Goal: Use online tool/utility: Utilize a website feature to perform a specific function

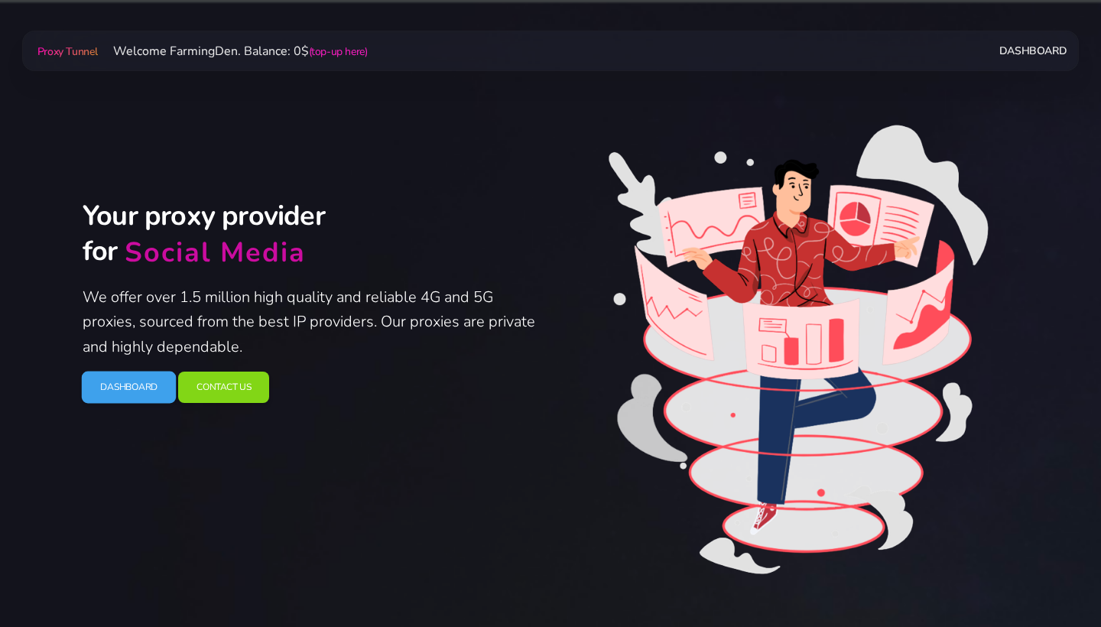
click at [99, 385] on link "Dashboard" at bounding box center [129, 388] width 95 height 32
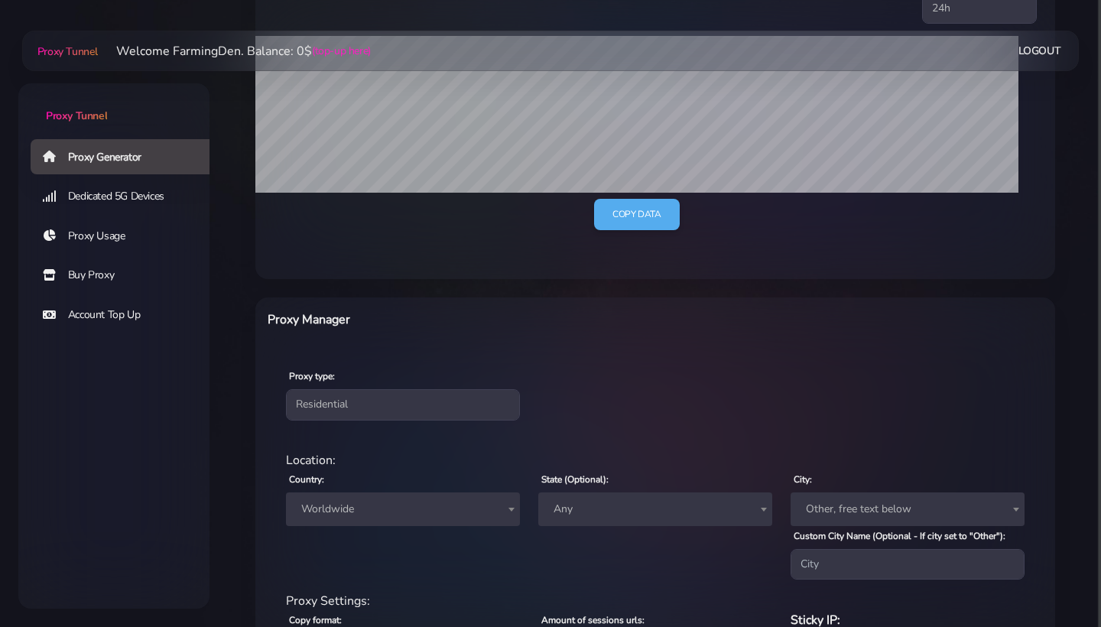
scroll to position [434, 0]
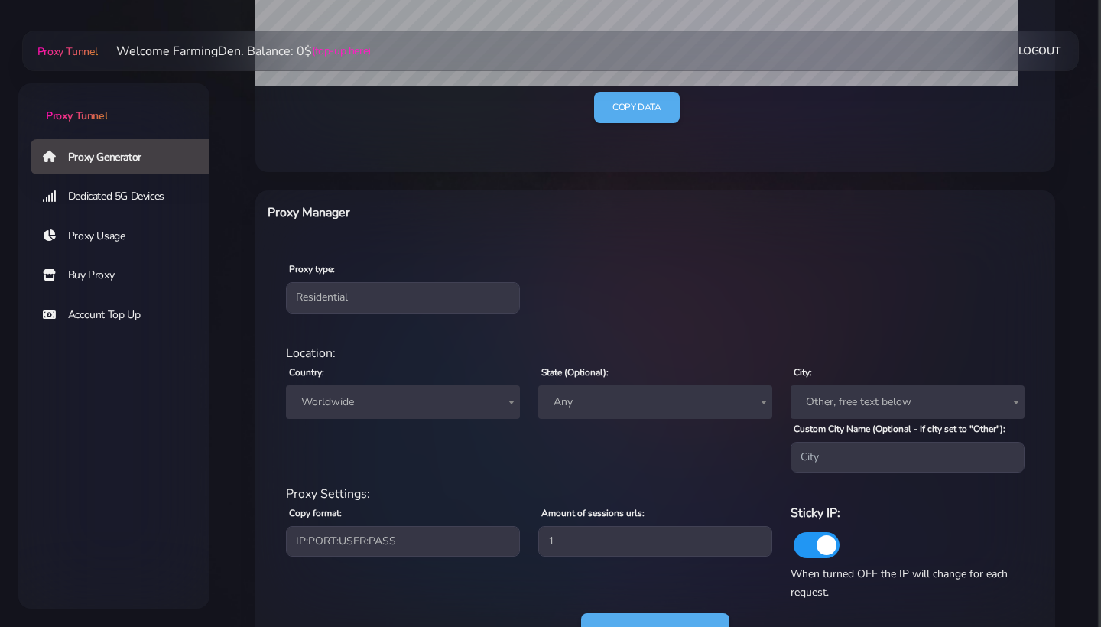
click at [346, 397] on span "Worldwide" at bounding box center [403, 402] width 216 height 21
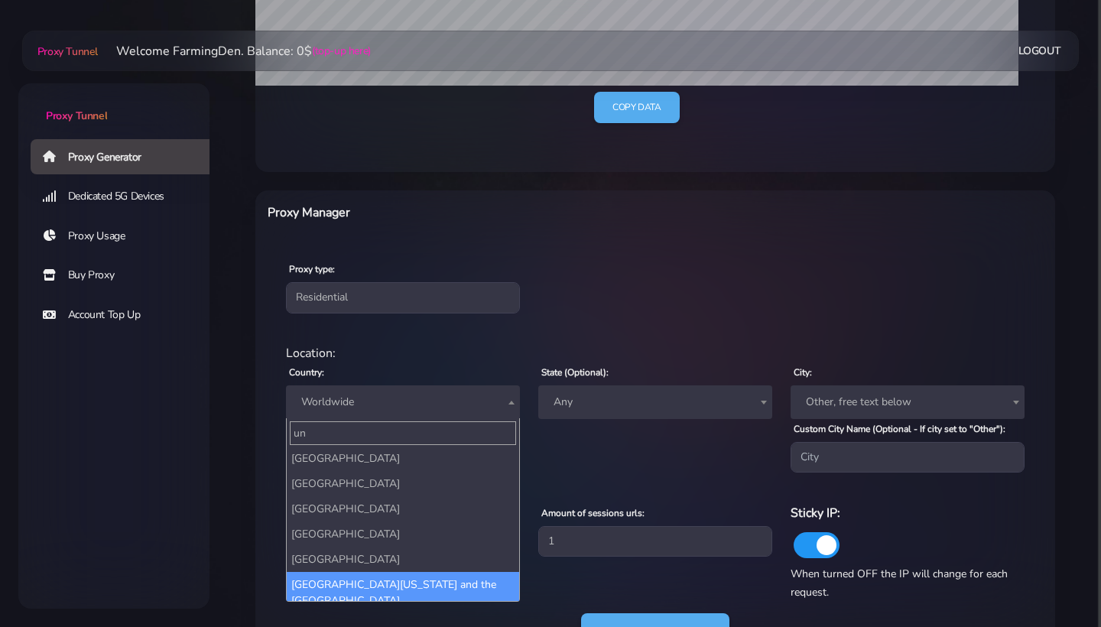
scroll to position [0, 0]
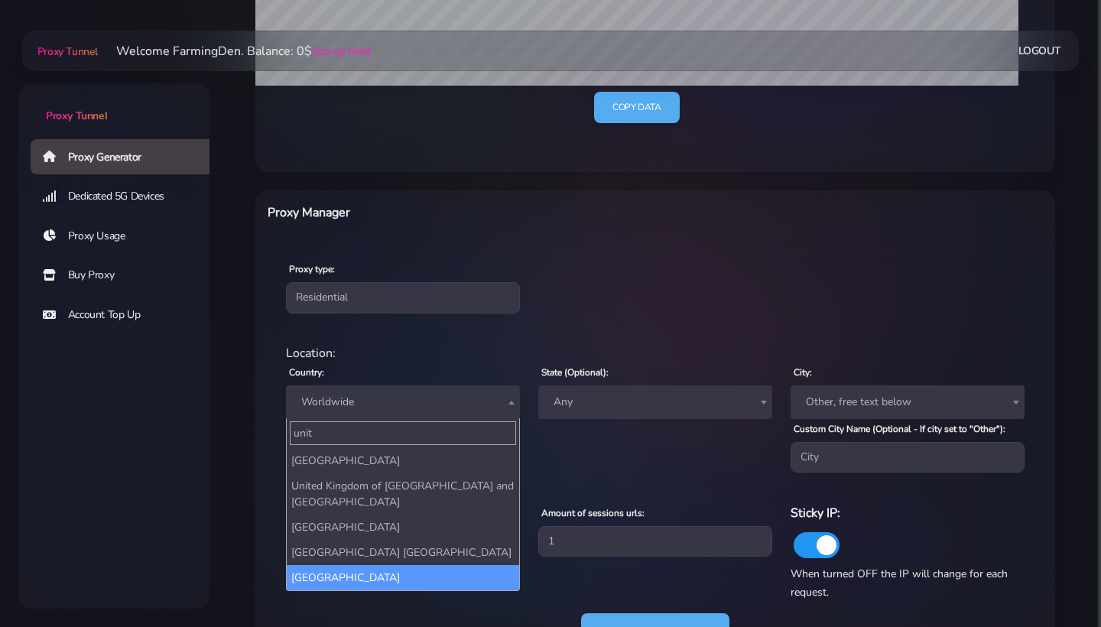
type input "unit"
select select "US"
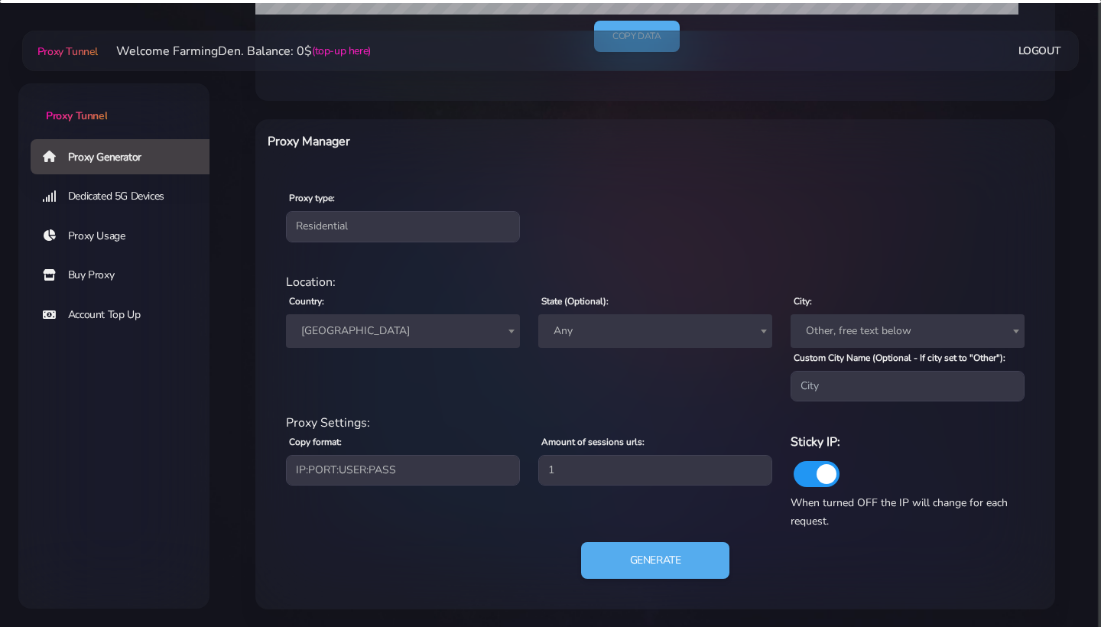
scroll to position [505, 0]
click at [696, 577] on button "Generate" at bounding box center [656, 561] width 152 height 37
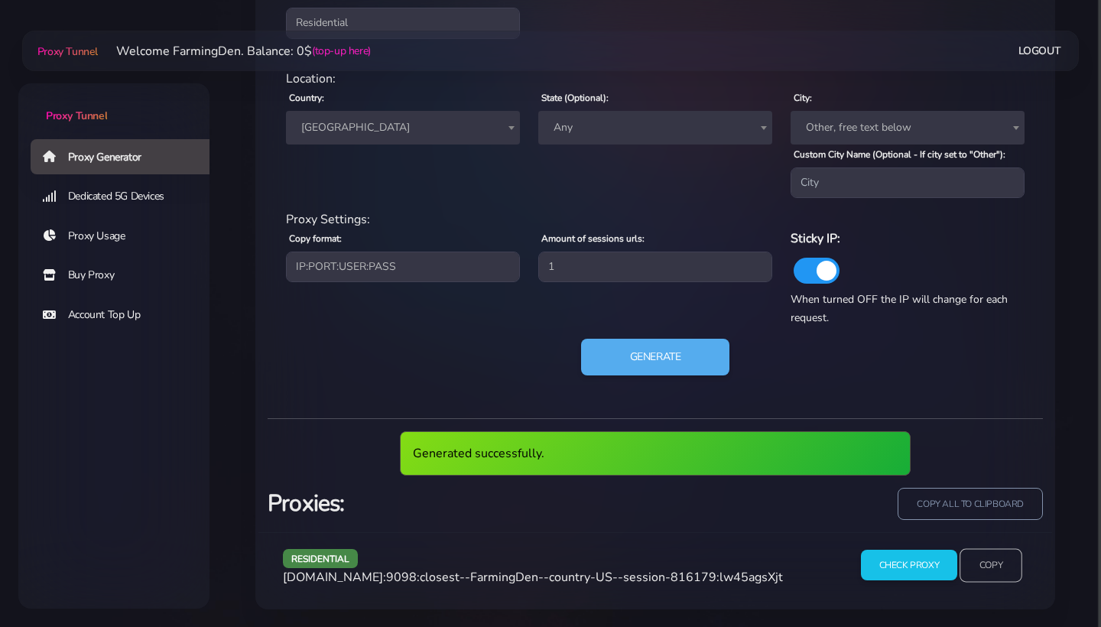
click at [1014, 548] on input "Copy" at bounding box center [991, 565] width 63 height 34
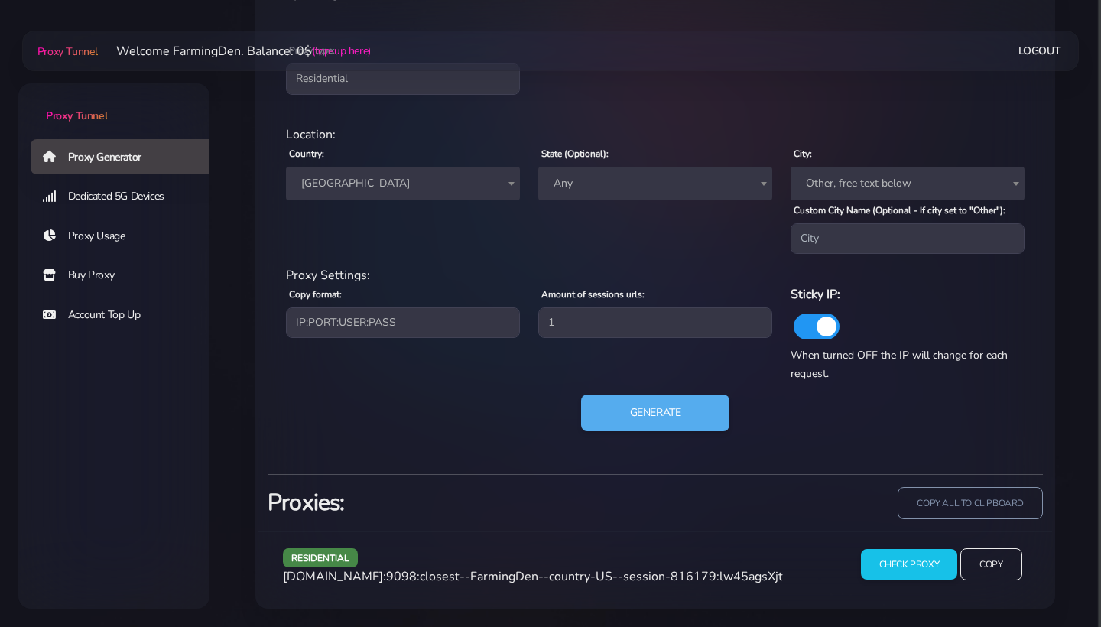
scroll to position [652, 0]
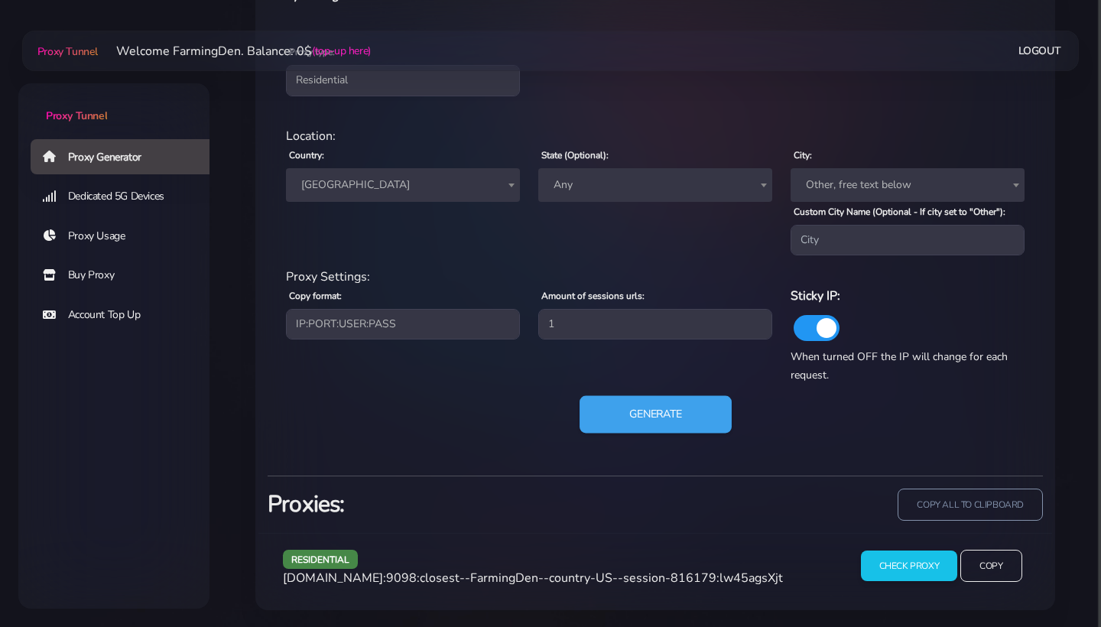
click at [679, 408] on button "Generate" at bounding box center [656, 414] width 152 height 37
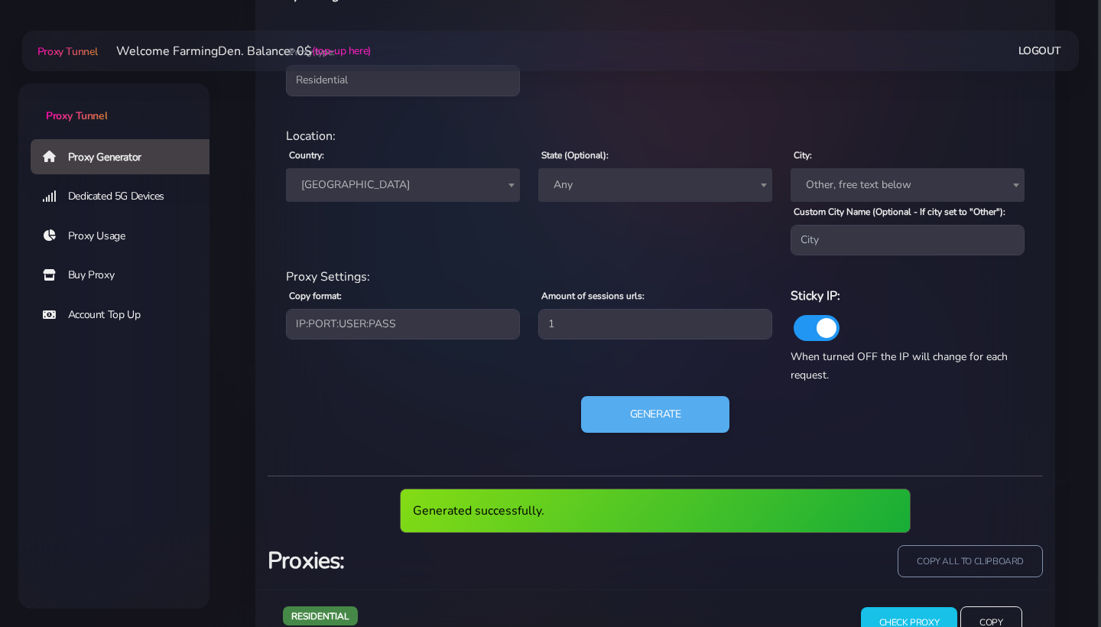
click at [979, 601] on div "residential agg.proxytunnel.io:9098:closest--FarmingDen--country-US--session-77…" at bounding box center [656, 628] width 794 height 76
click at [979, 607] on input "Copy" at bounding box center [991, 623] width 63 height 34
